Goal: Navigation & Orientation: Find specific page/section

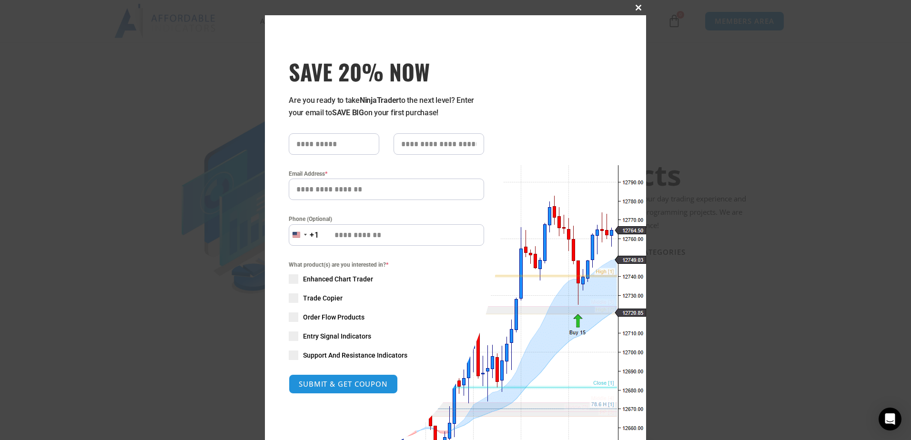
click at [267, 4] on button "Close this module" at bounding box center [638, 7] width 15 height 15
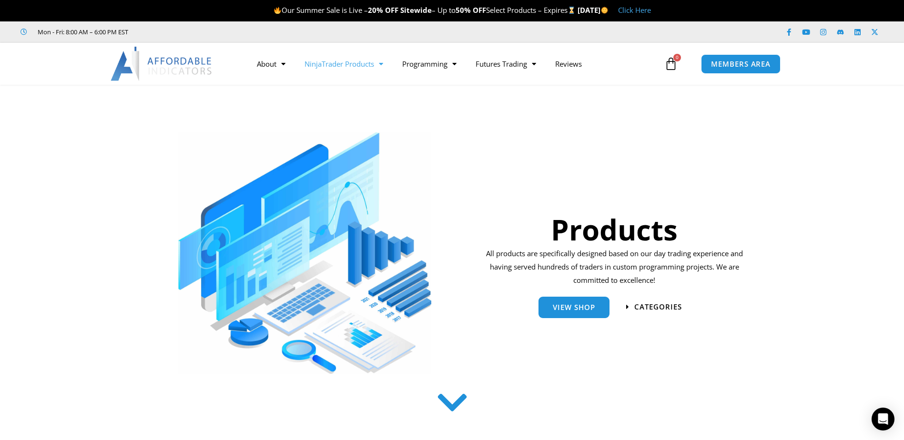
click at [163, 68] on img at bounding box center [162, 64] width 102 height 34
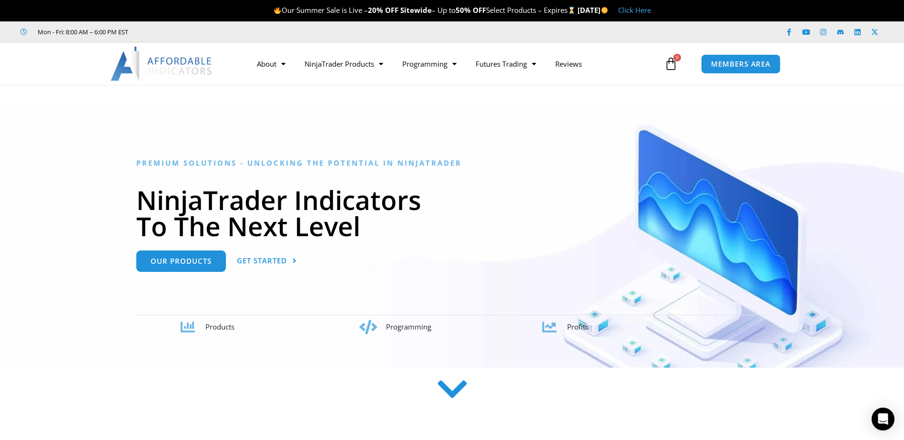
drag, startPoint x: 397, startPoint y: 325, endPoint x: 509, endPoint y: 328, distance: 112.5
click at [509, 328] on div "Programming" at bounding box center [464, 327] width 156 height 13
drag, startPoint x: 509, startPoint y: 328, endPoint x: 430, endPoint y: 327, distance: 79.1
click at [430, 327] on span "Programming" at bounding box center [408, 327] width 45 height 10
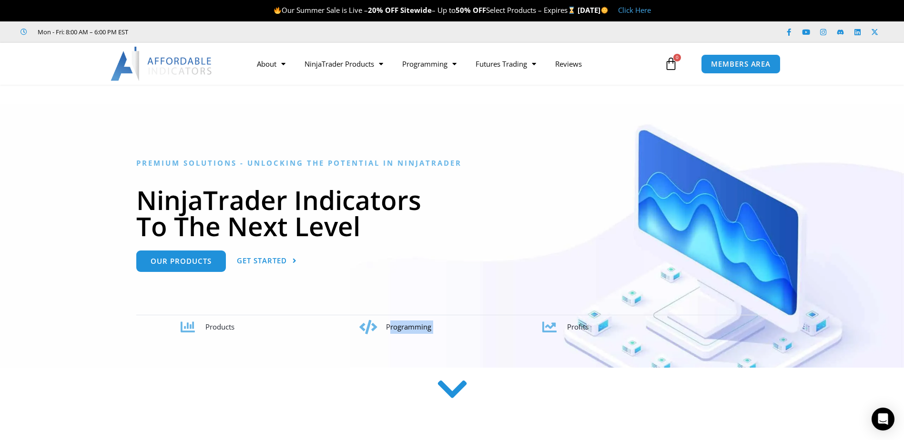
click at [430, 327] on span "Programming" at bounding box center [408, 327] width 45 height 10
click at [424, 337] on div at bounding box center [452, 236] width 904 height 264
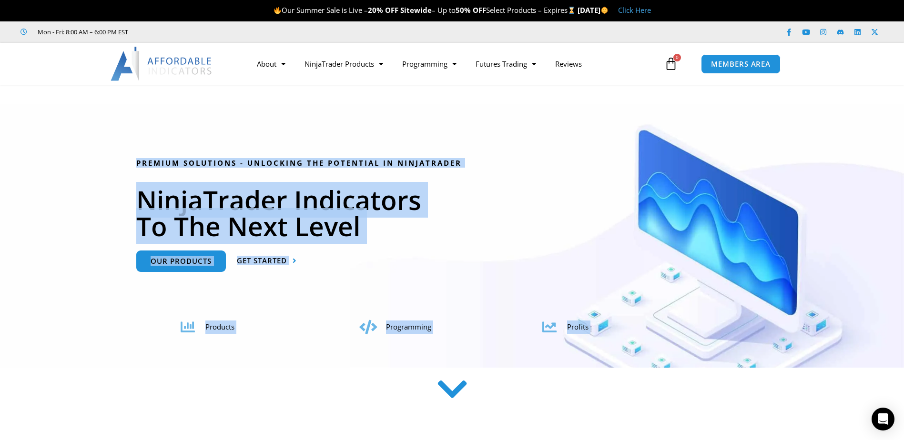
drag, startPoint x: 424, startPoint y: 337, endPoint x: 665, endPoint y: 325, distance: 241.4
click at [665, 325] on section "Premium Solutions - Unlocking the Potential in NinjaTrader NinjaTrader Indicato…" at bounding box center [452, 236] width 904 height 264
click at [665, 325] on div "Profits" at bounding box center [645, 327] width 156 height 13
click at [664, 325] on div "Profits" at bounding box center [645, 327] width 156 height 13
drag, startPoint x: 664, startPoint y: 325, endPoint x: 584, endPoint y: 323, distance: 80.5
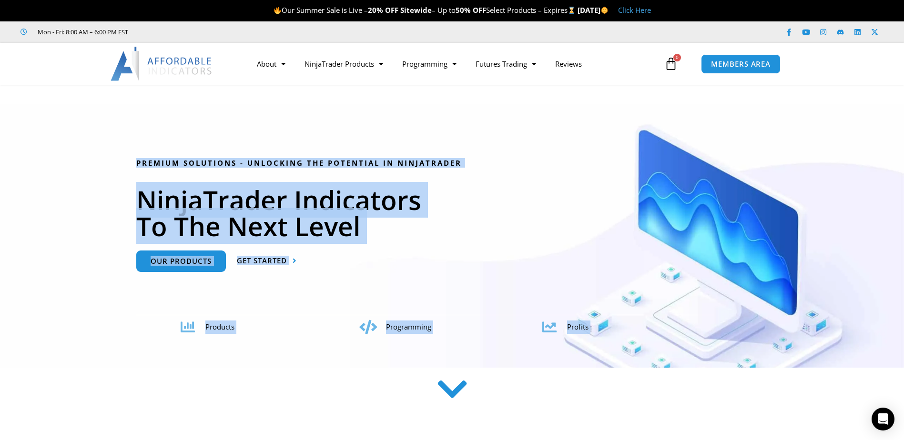
click at [584, 323] on span "Profits" at bounding box center [577, 327] width 21 height 10
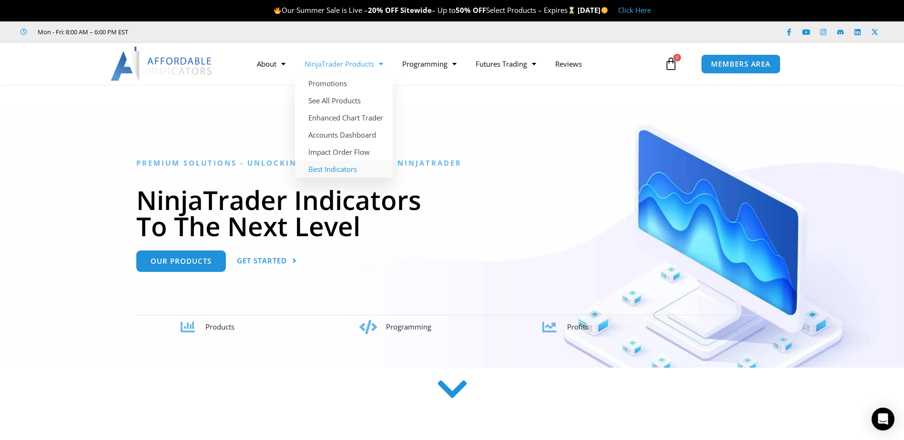
click at [353, 170] on link "Best Indicators" at bounding box center [344, 169] width 98 height 17
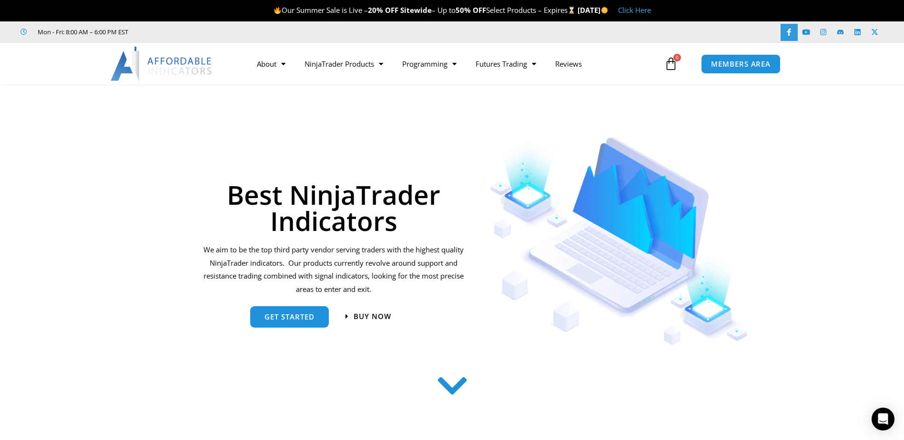
click at [795, 35] on link "Facebook-f" at bounding box center [788, 32] width 17 height 17
click at [829, 31] on link "Instagram" at bounding box center [823, 32] width 17 height 17
click at [851, 33] on link "Linkedin" at bounding box center [857, 32] width 17 height 17
click at [872, 29] on icon at bounding box center [874, 32] width 7 height 7
click at [875, 34] on icon at bounding box center [874, 32] width 7 height 7
